Goal: Task Accomplishment & Management: Manage account settings

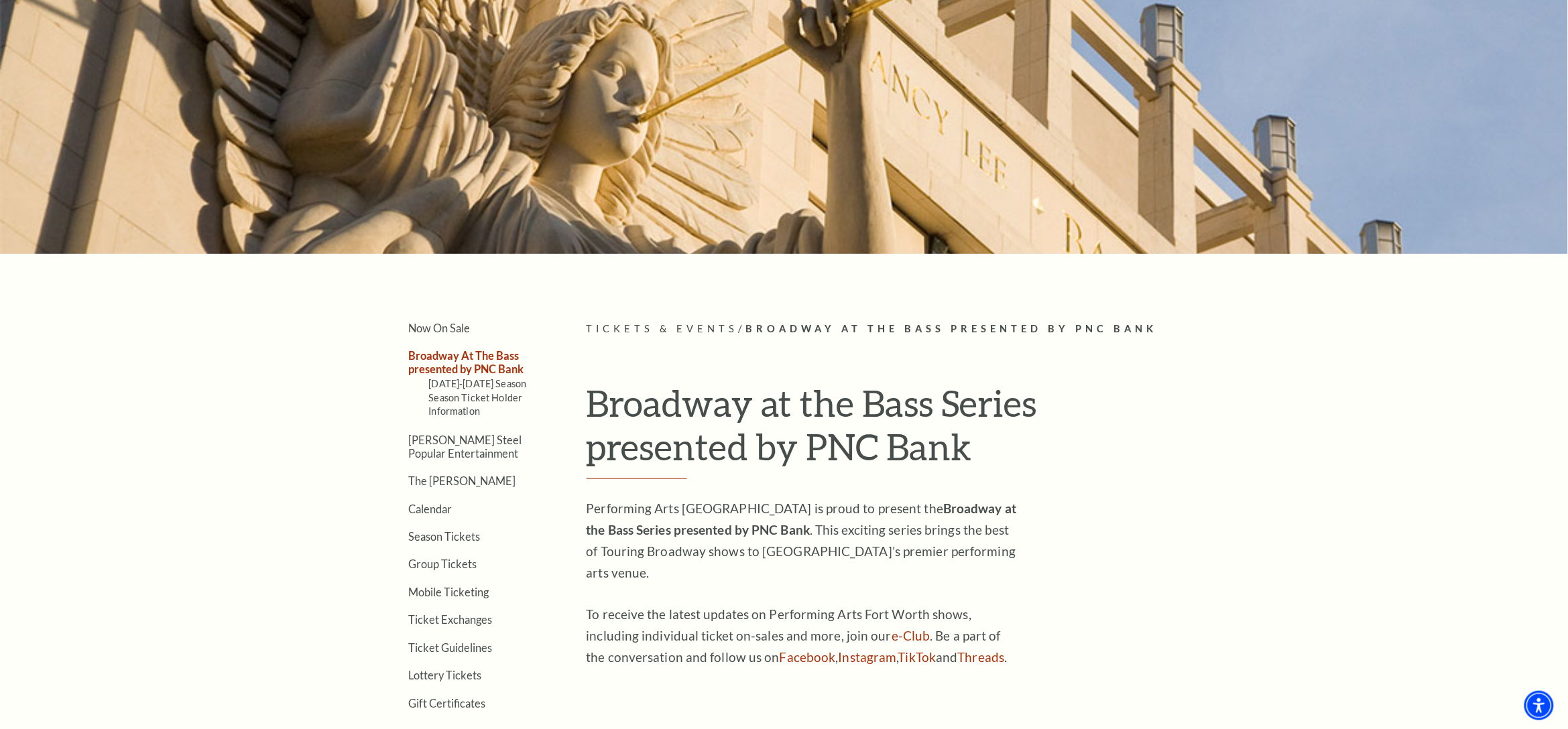
scroll to position [200, 0]
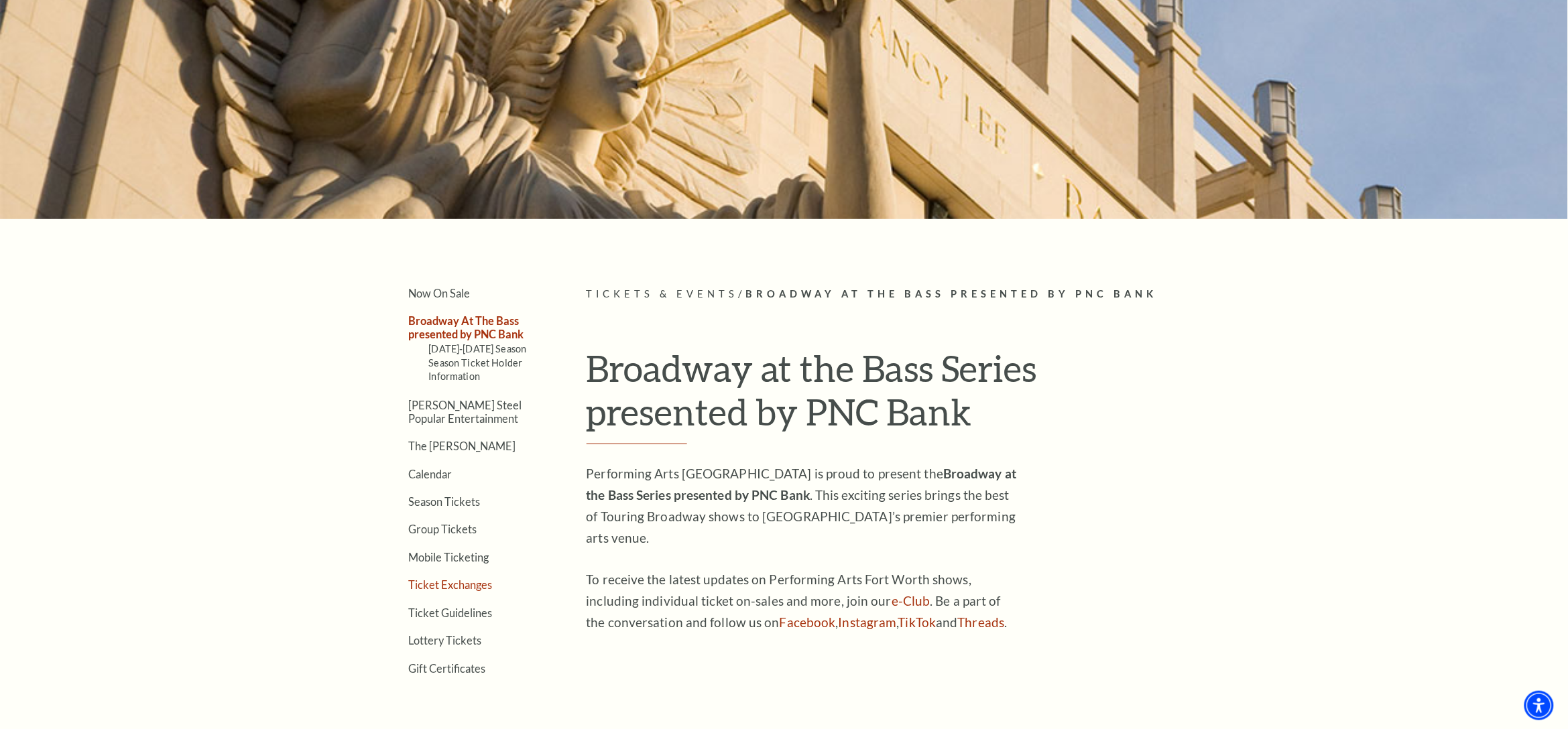
click at [470, 584] on link "Ticket Exchanges" at bounding box center [451, 584] width 84 height 13
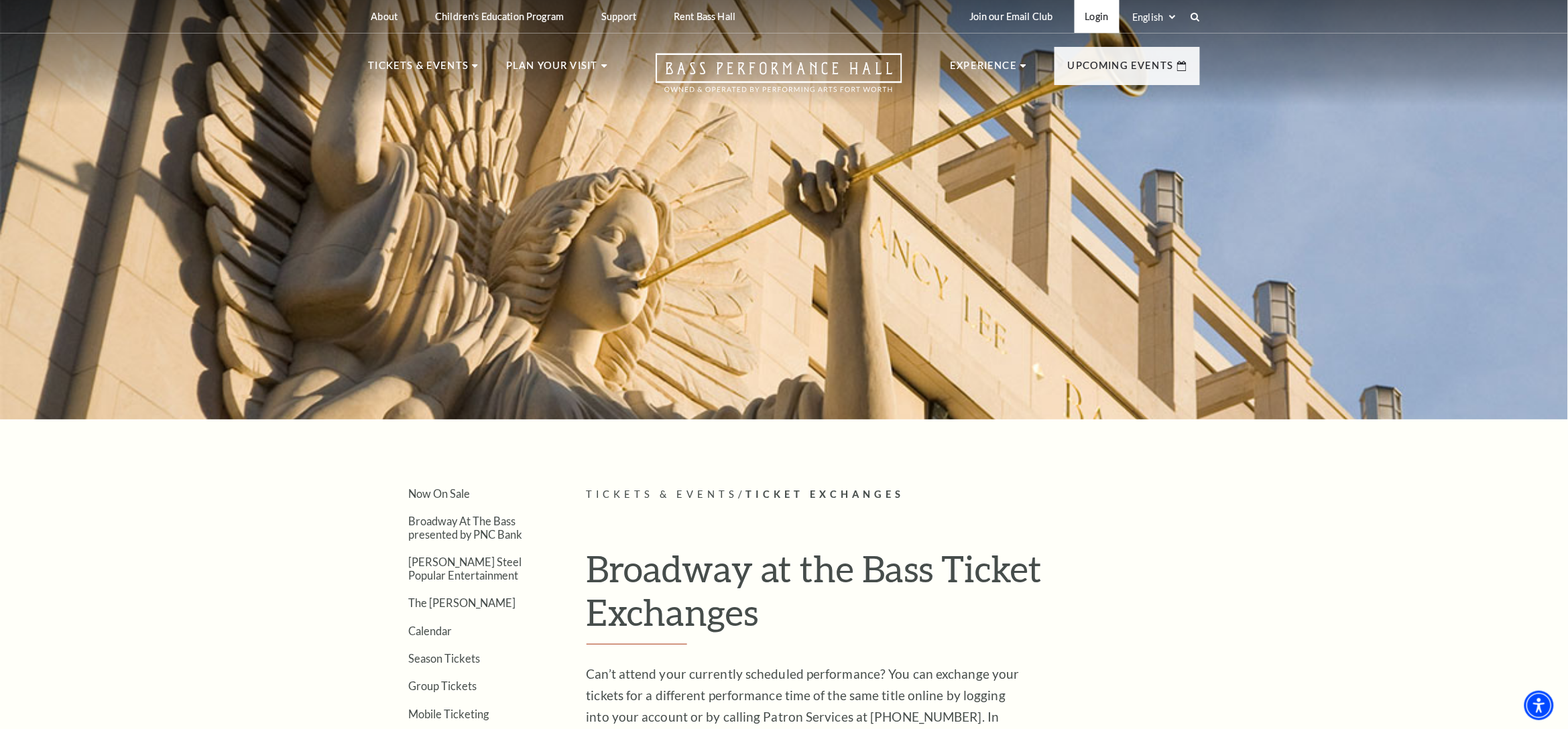
click at [1100, 10] on link "Login" at bounding box center [1098, 16] width 45 height 33
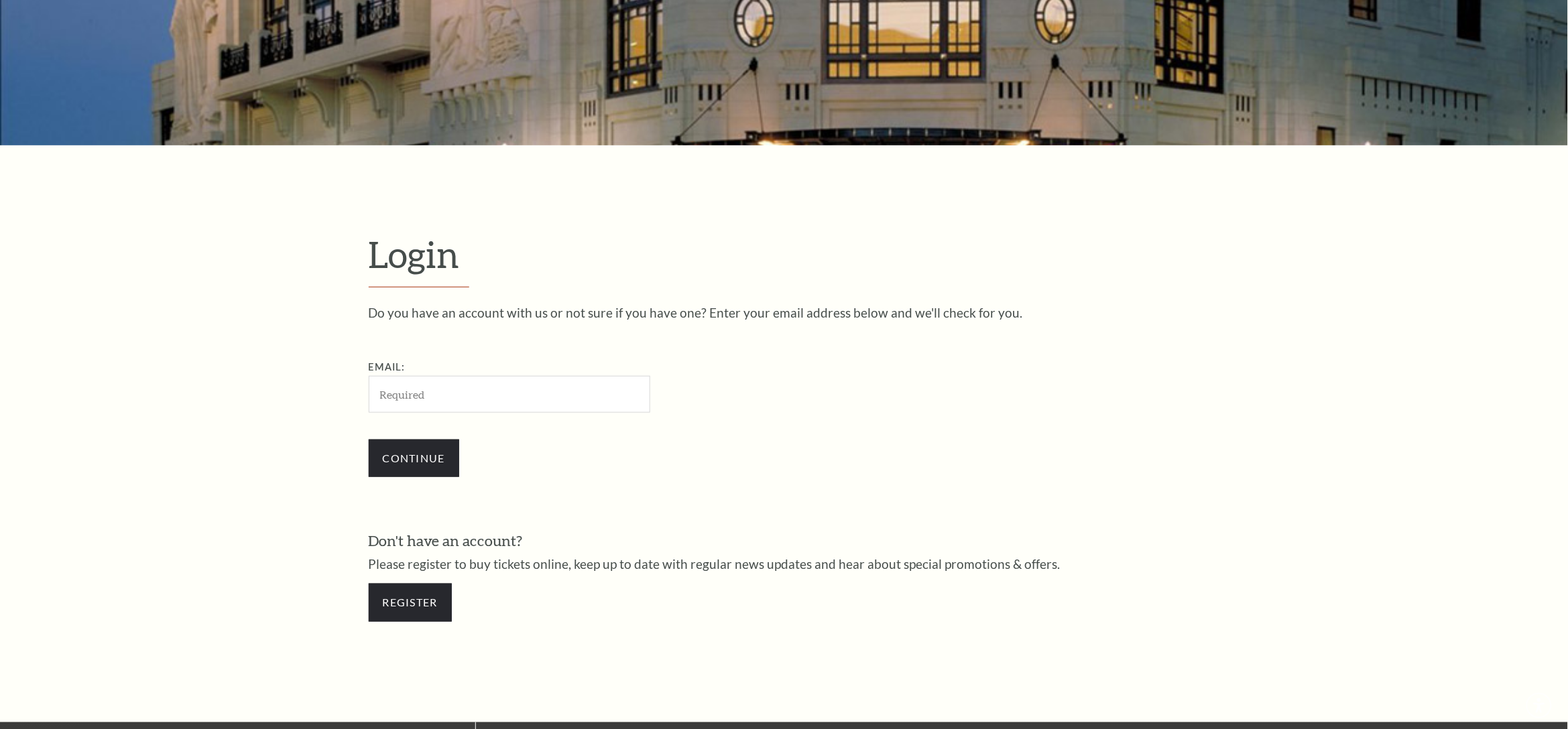
scroll to position [506, 0]
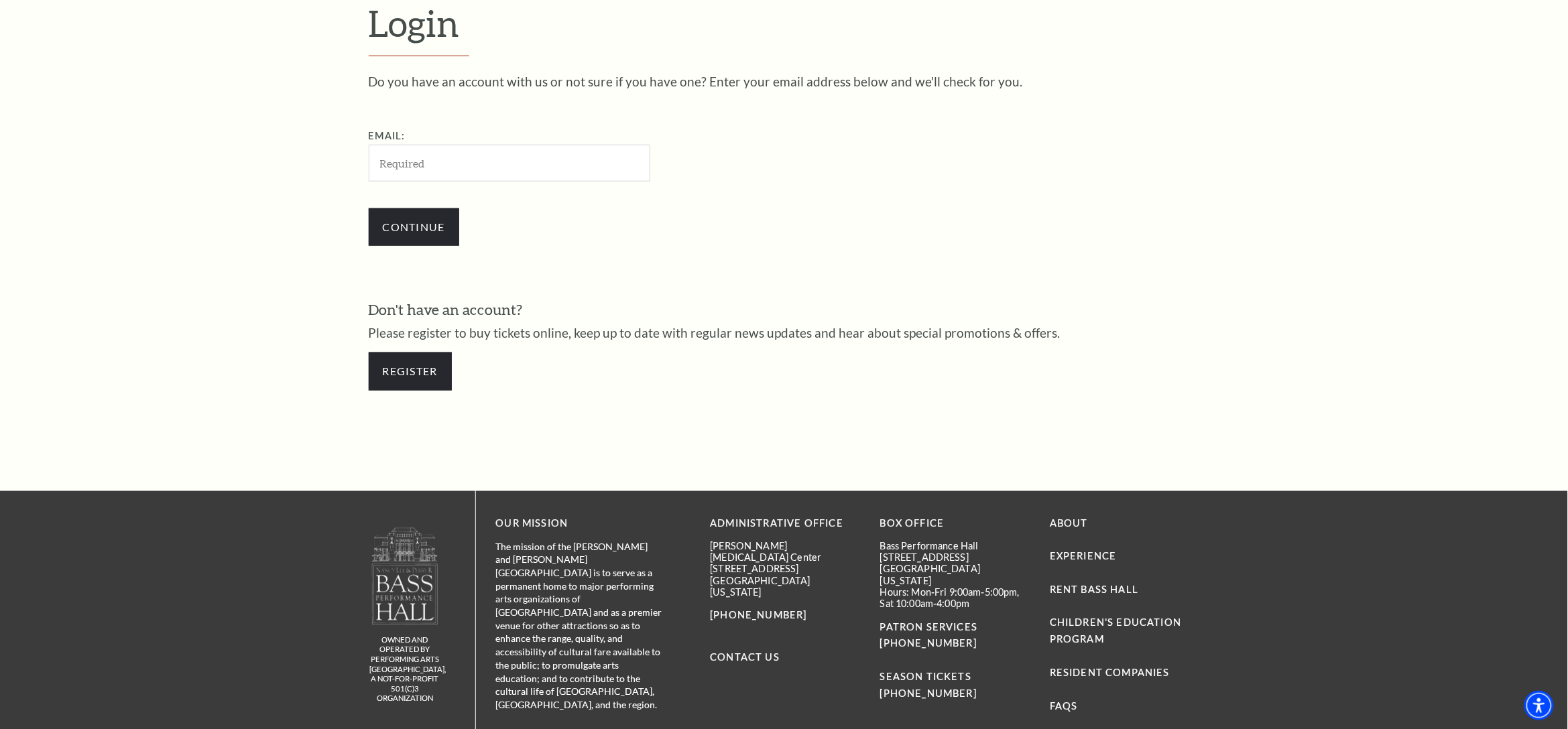
click at [386, 157] on input "Email:" at bounding box center [508, 163] width 281 height 37
type input "katrina_hasley@yahoo.com"
click at [415, 225] on input "Continue" at bounding box center [413, 226] width 90 height 37
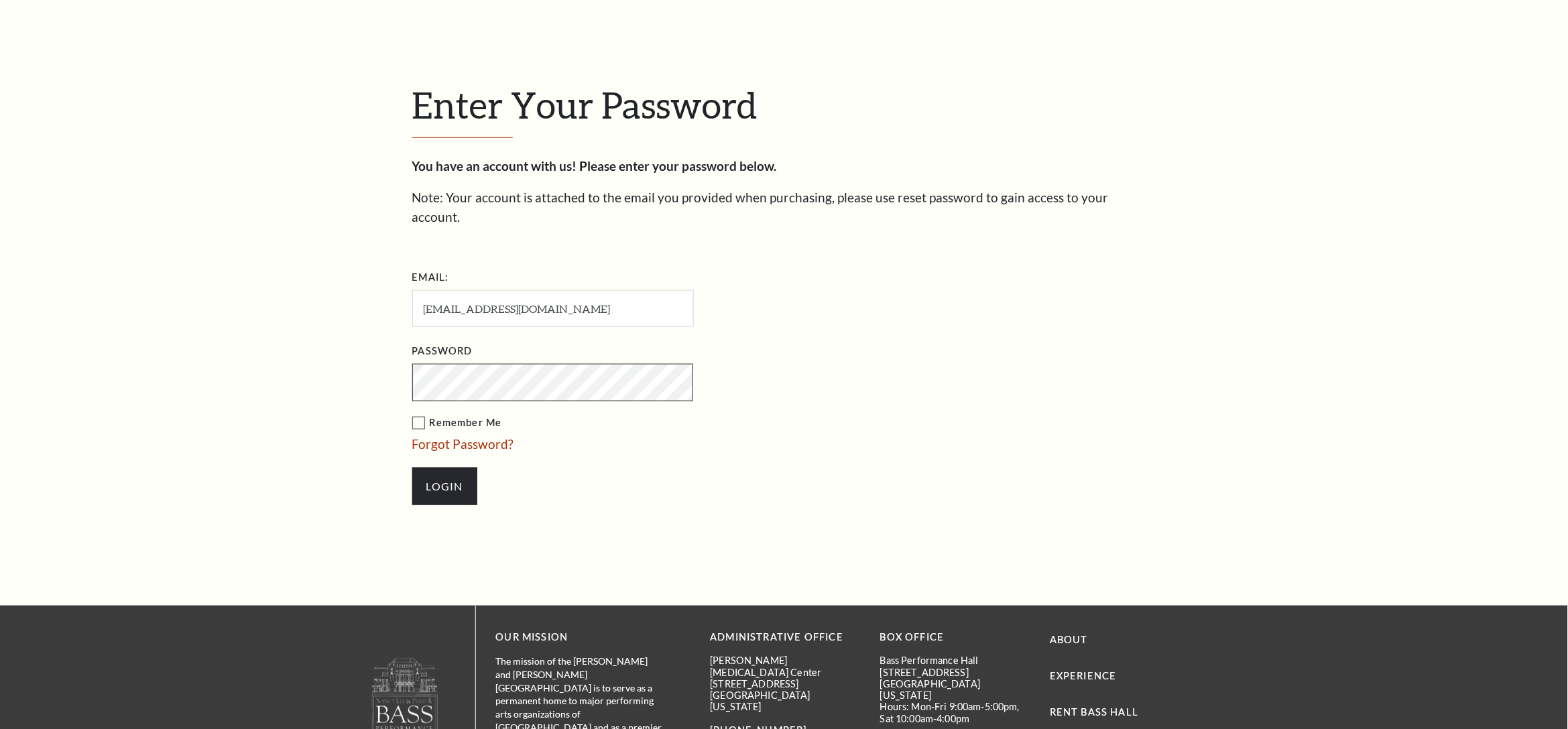
scroll to position [518, 0]
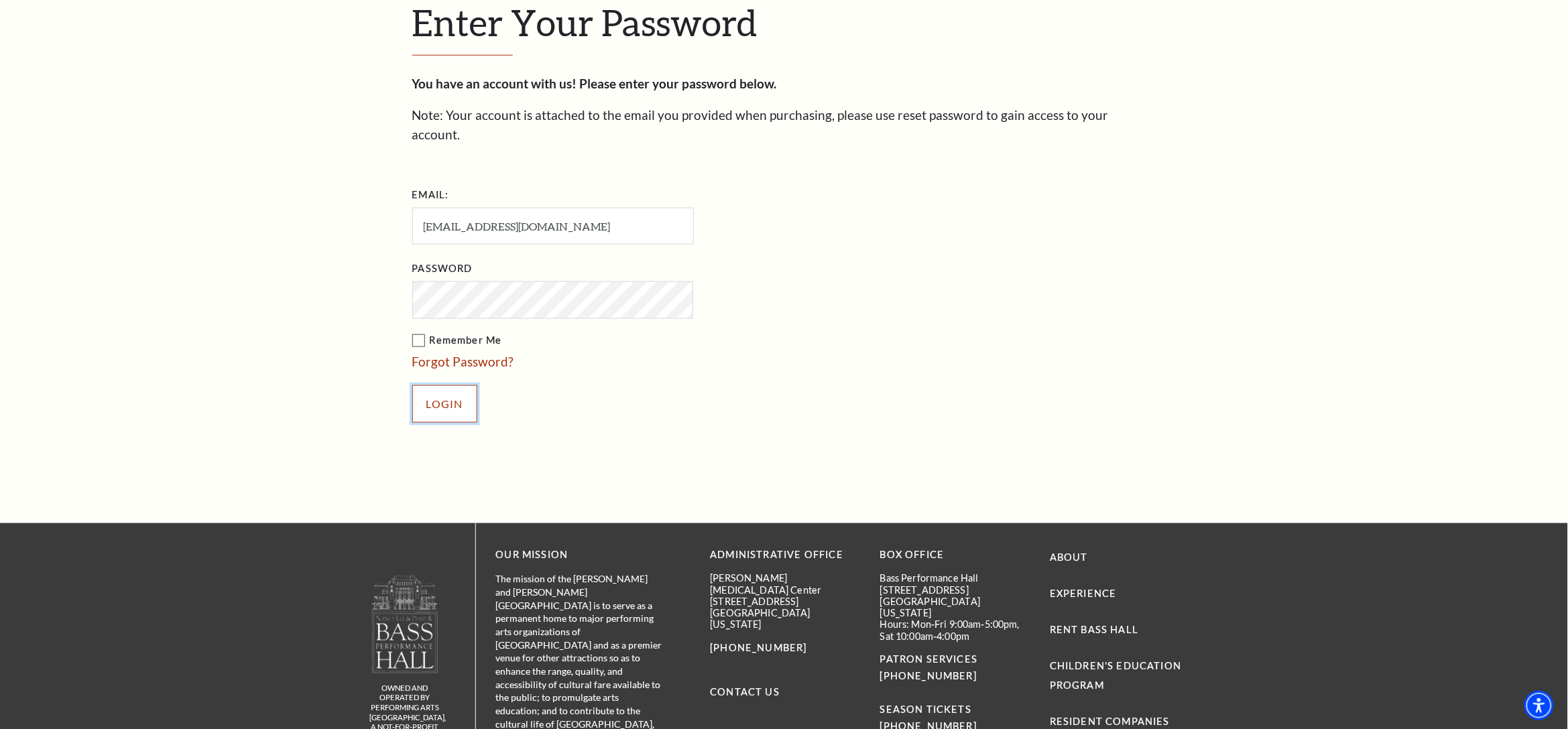
click at [446, 385] on input "Login" at bounding box center [445, 403] width 65 height 37
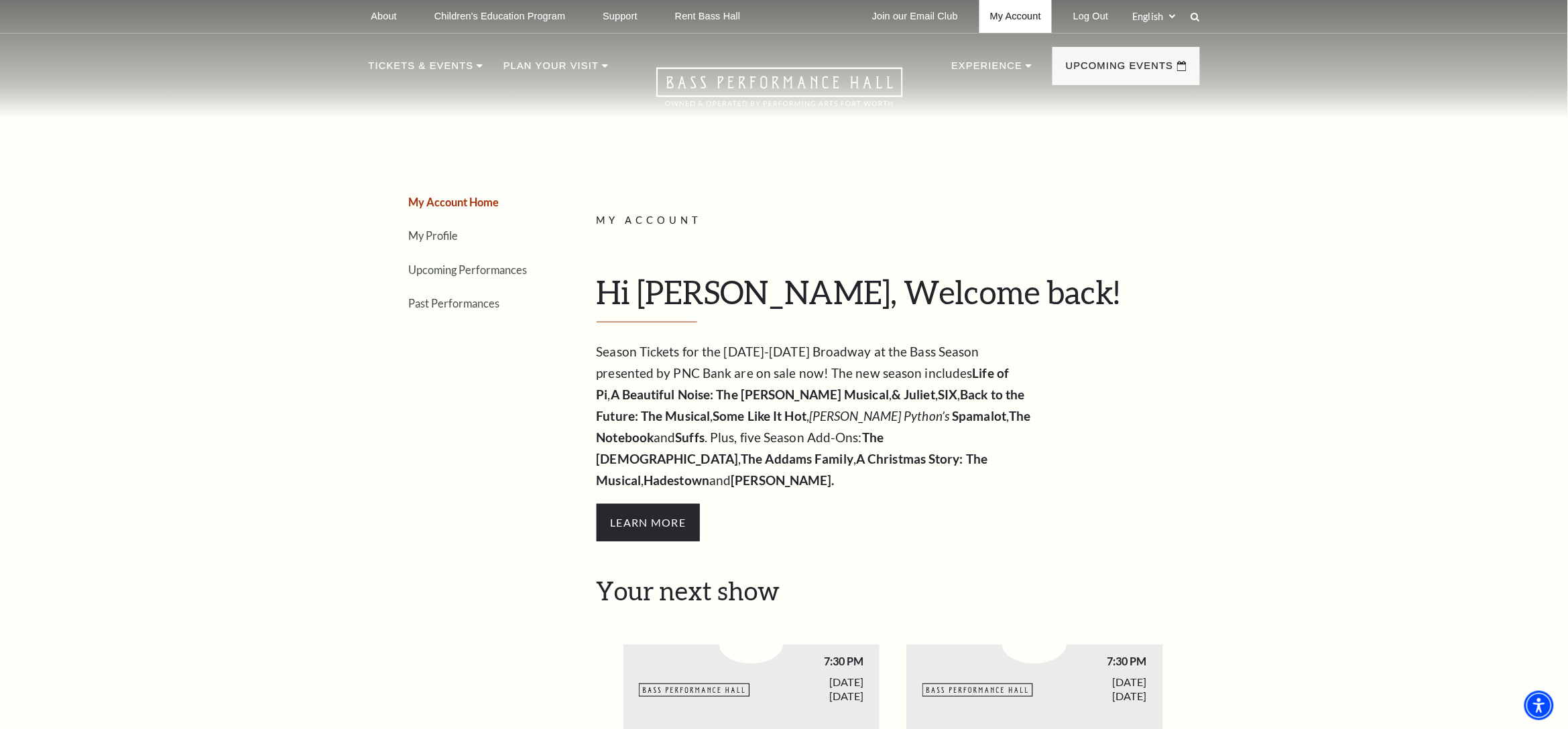
click at [1014, 14] on link "My Account" at bounding box center [1015, 16] width 72 height 33
click at [494, 269] on link "Upcoming Performances" at bounding box center [468, 270] width 119 height 13
